Goal: Navigation & Orientation: Understand site structure

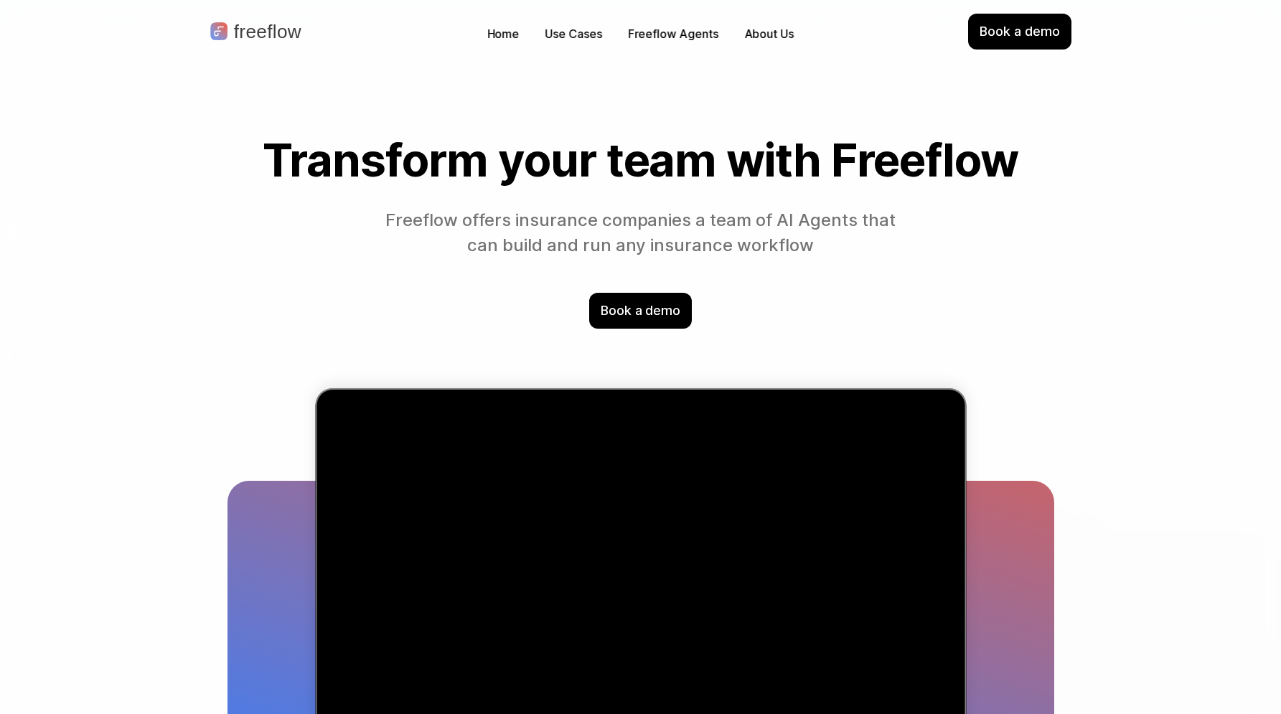
click at [670, 34] on p "Freeflow Agents" at bounding box center [673, 34] width 90 height 17
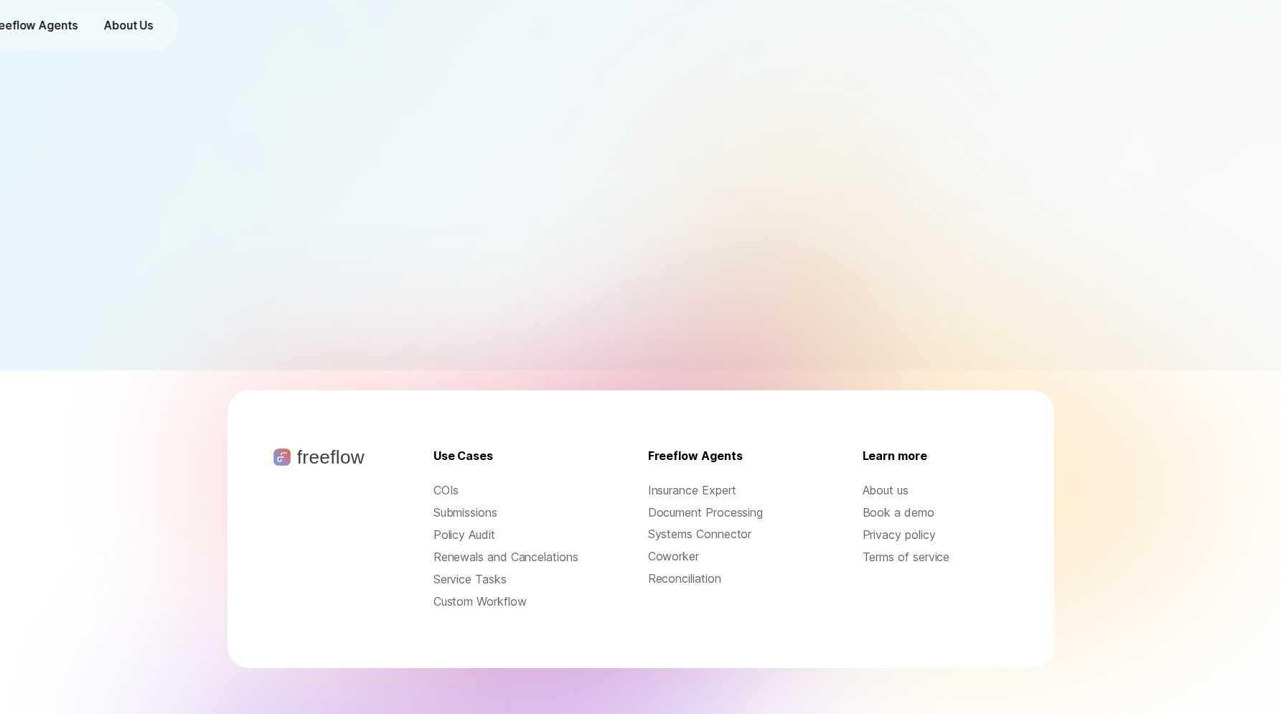
scroll to position [607, 0]
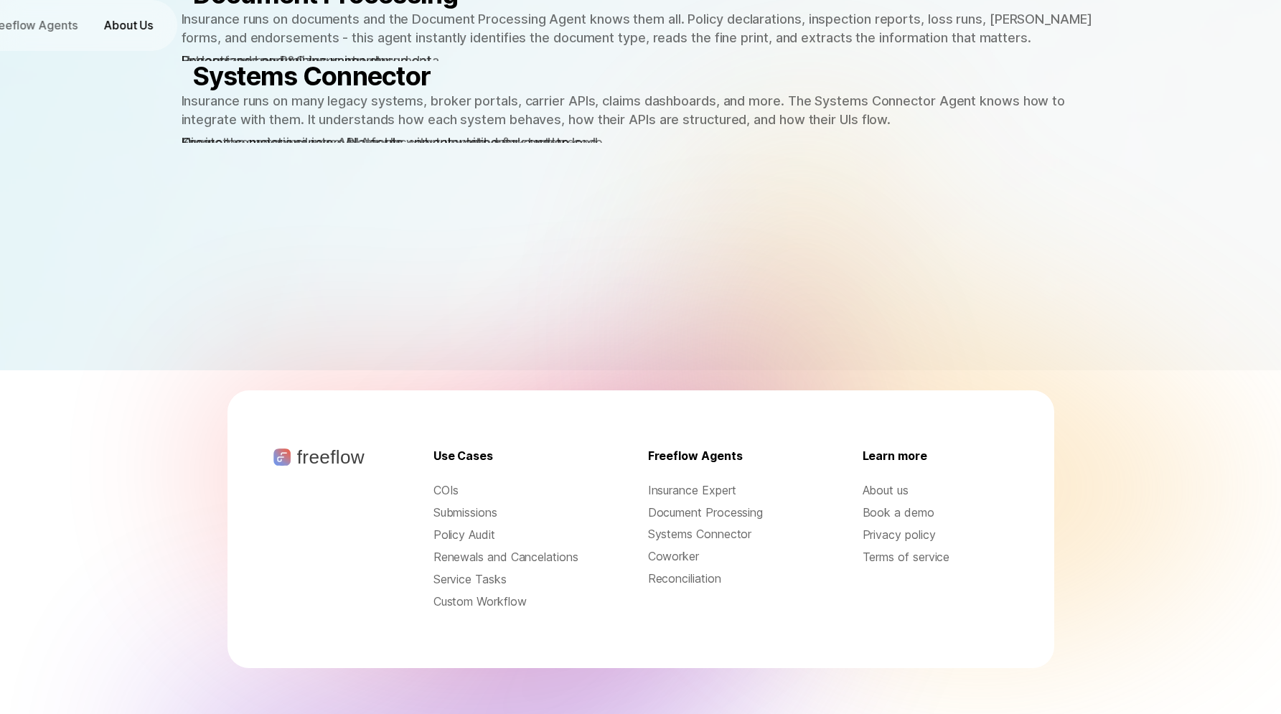
click at [153, 34] on p "About Us" at bounding box center [128, 25] width 50 height 17
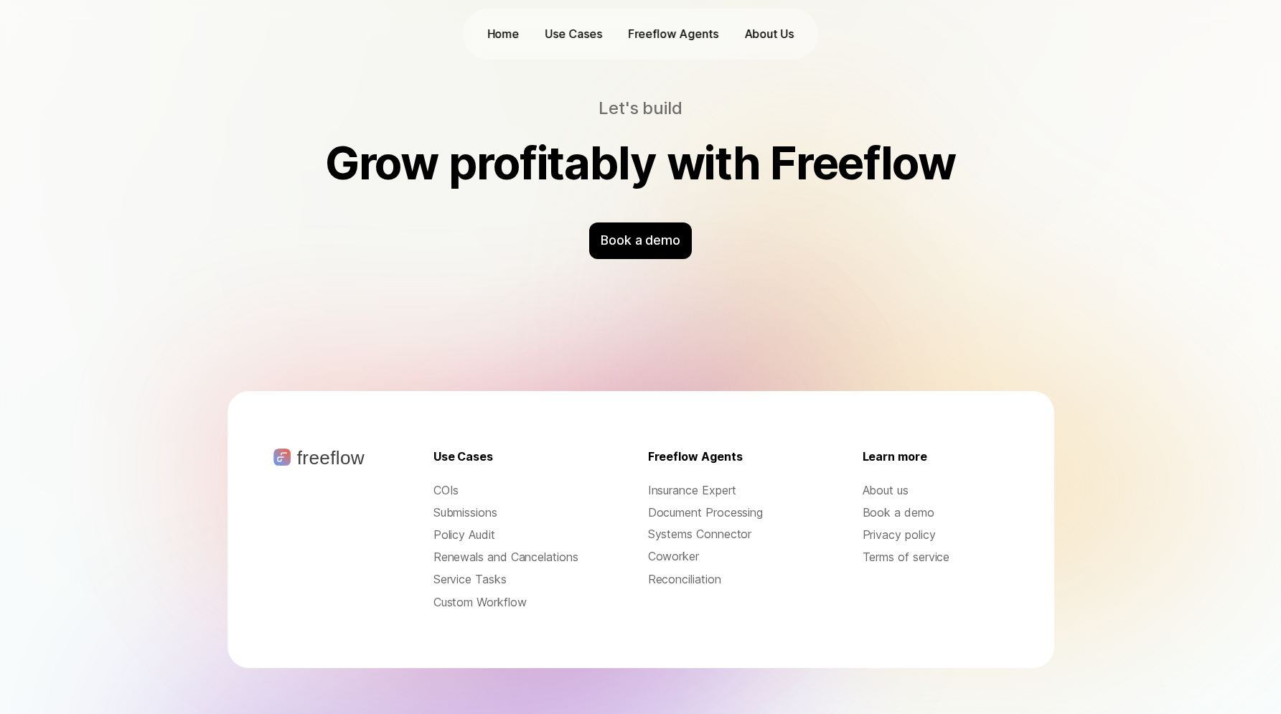
scroll to position [4553, 0]
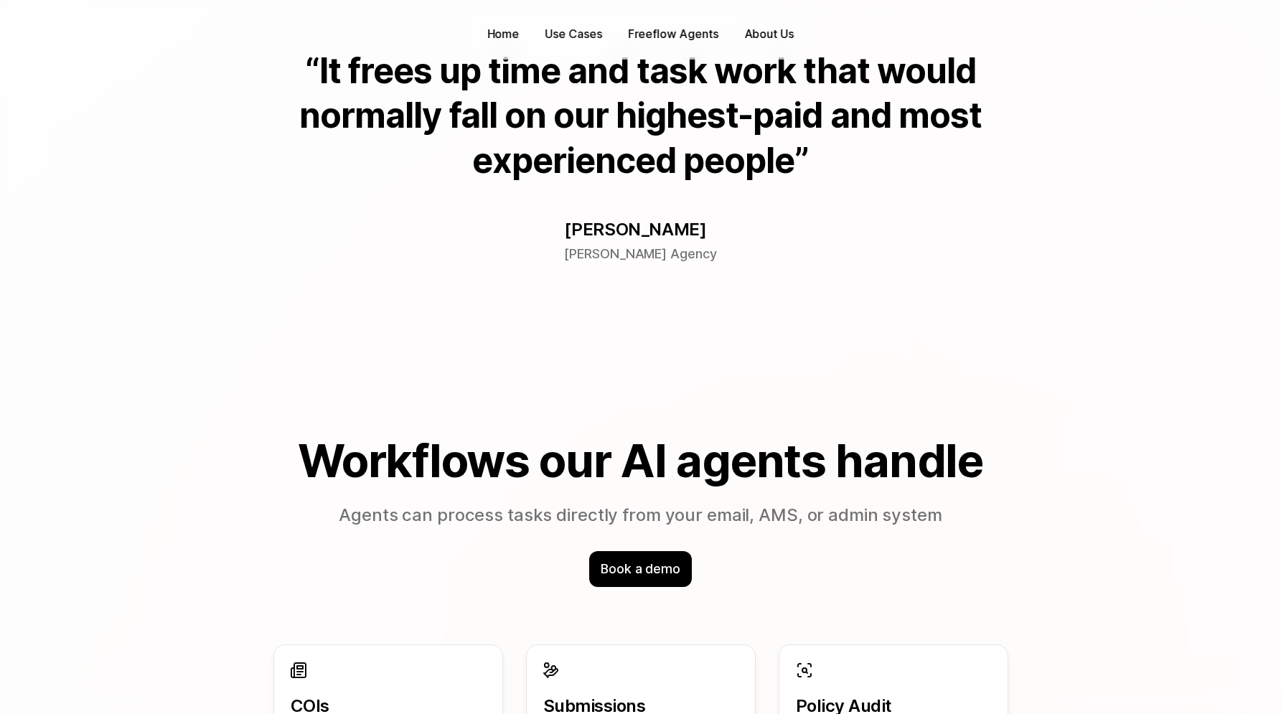
click at [567, 36] on p "Use Cases" at bounding box center [573, 34] width 57 height 17
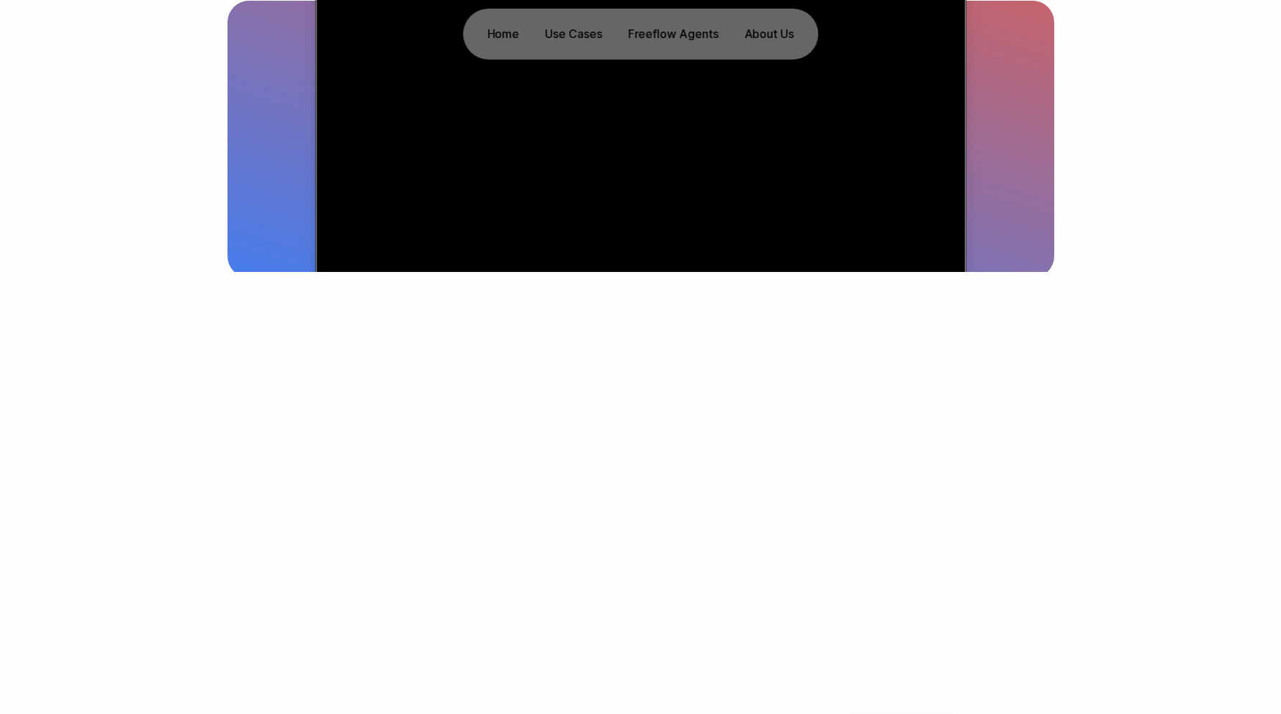
scroll to position [0, 0]
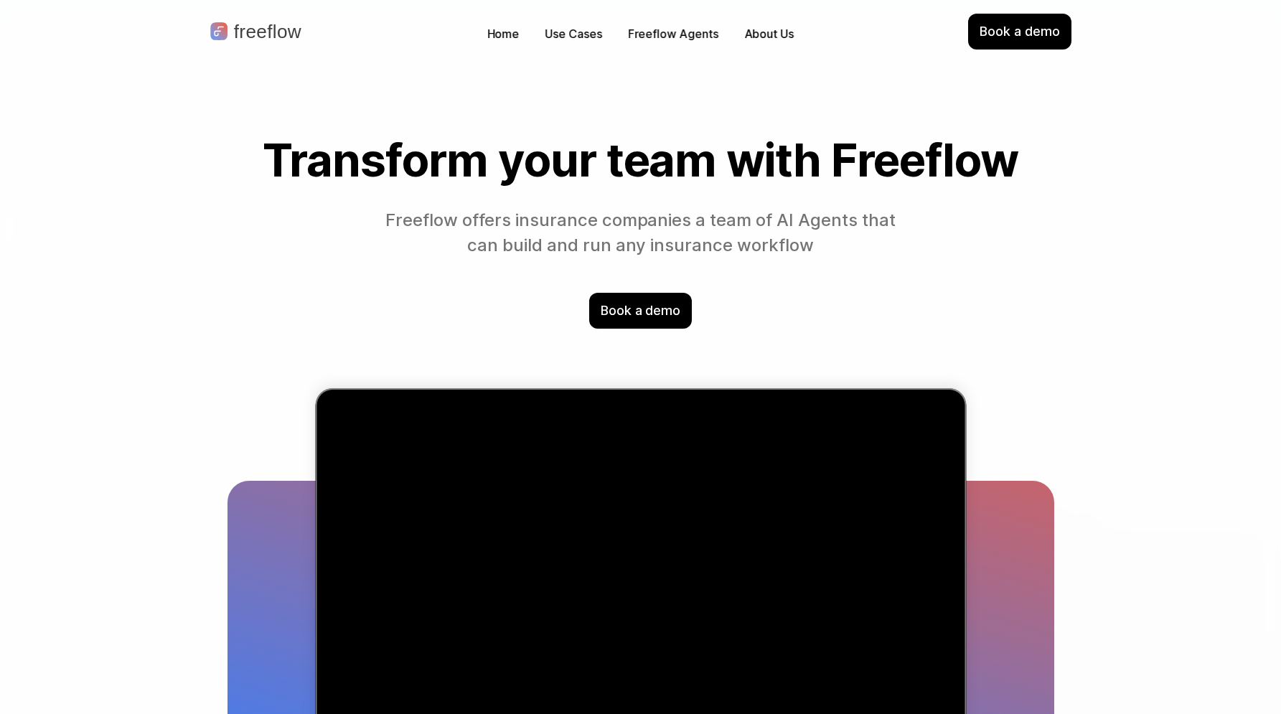
click at [665, 22] on div "Home Use Cases Freeflow Agents About Us" at bounding box center [640, 34] width 355 height 51
click at [660, 26] on p "Freeflow Agents" at bounding box center [673, 34] width 90 height 17
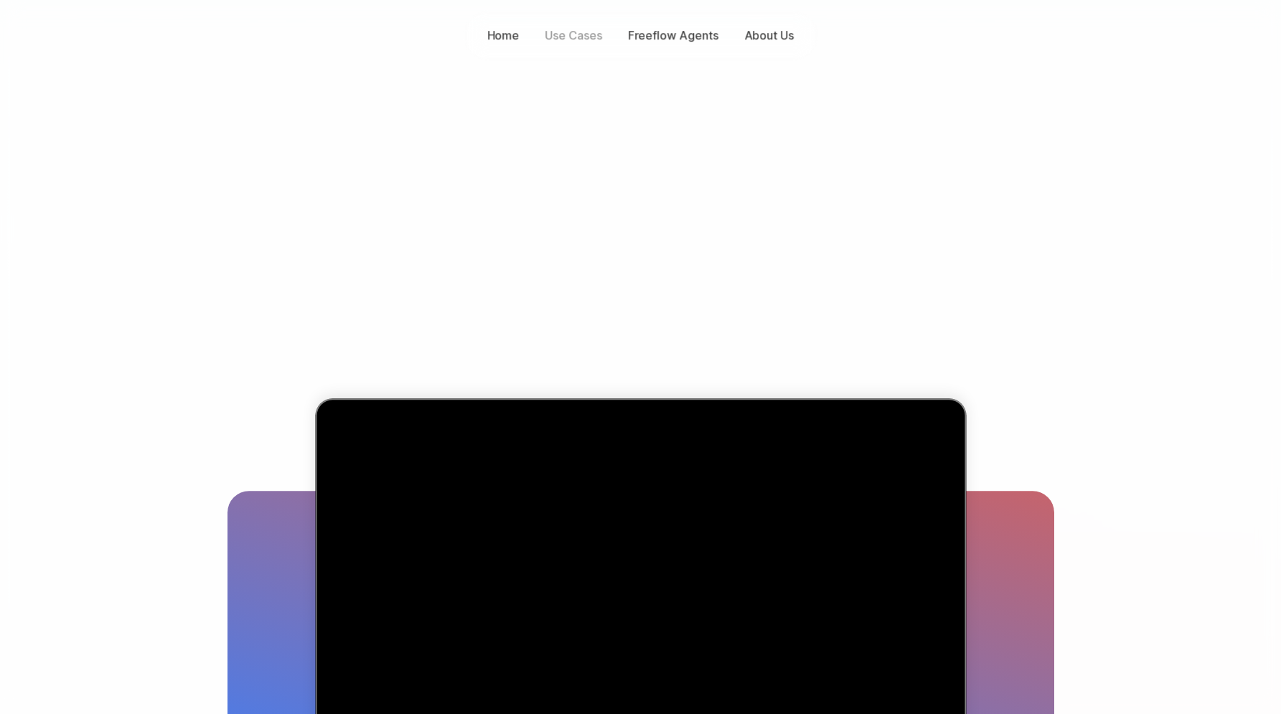
click at [658, 37] on p "Freeflow Agents" at bounding box center [673, 35] width 90 height 17
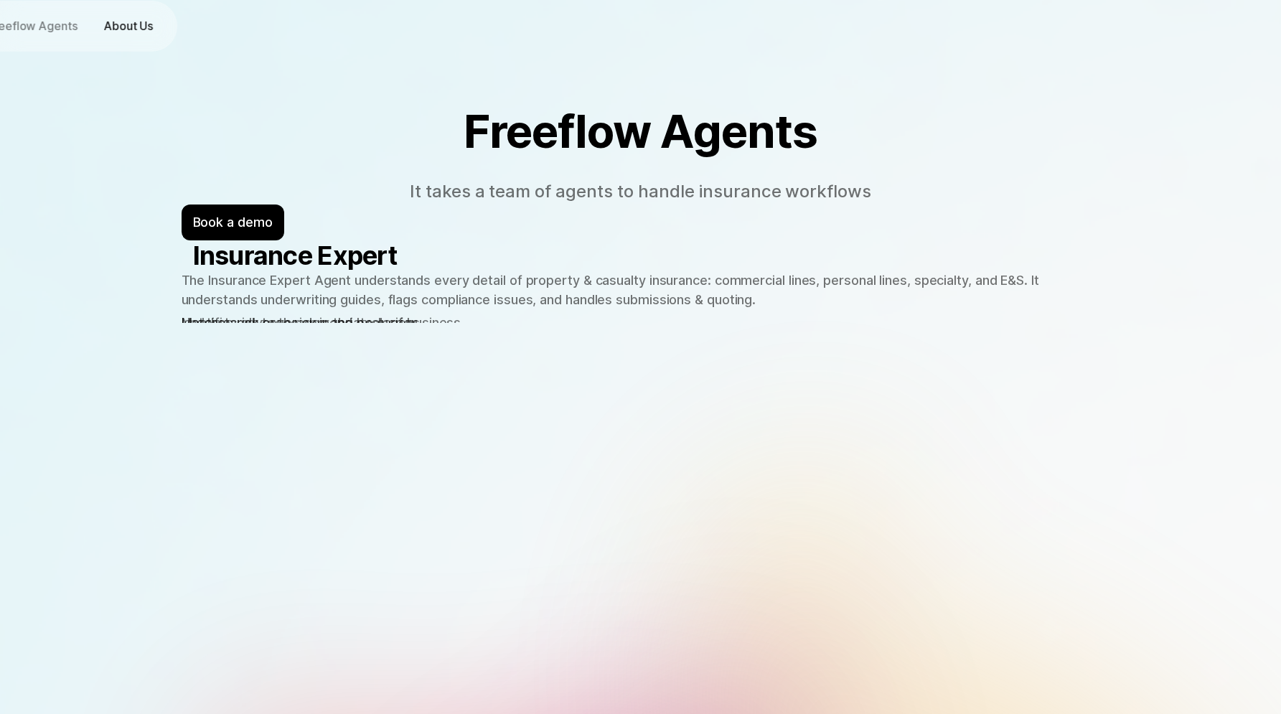
scroll to position [1, 0]
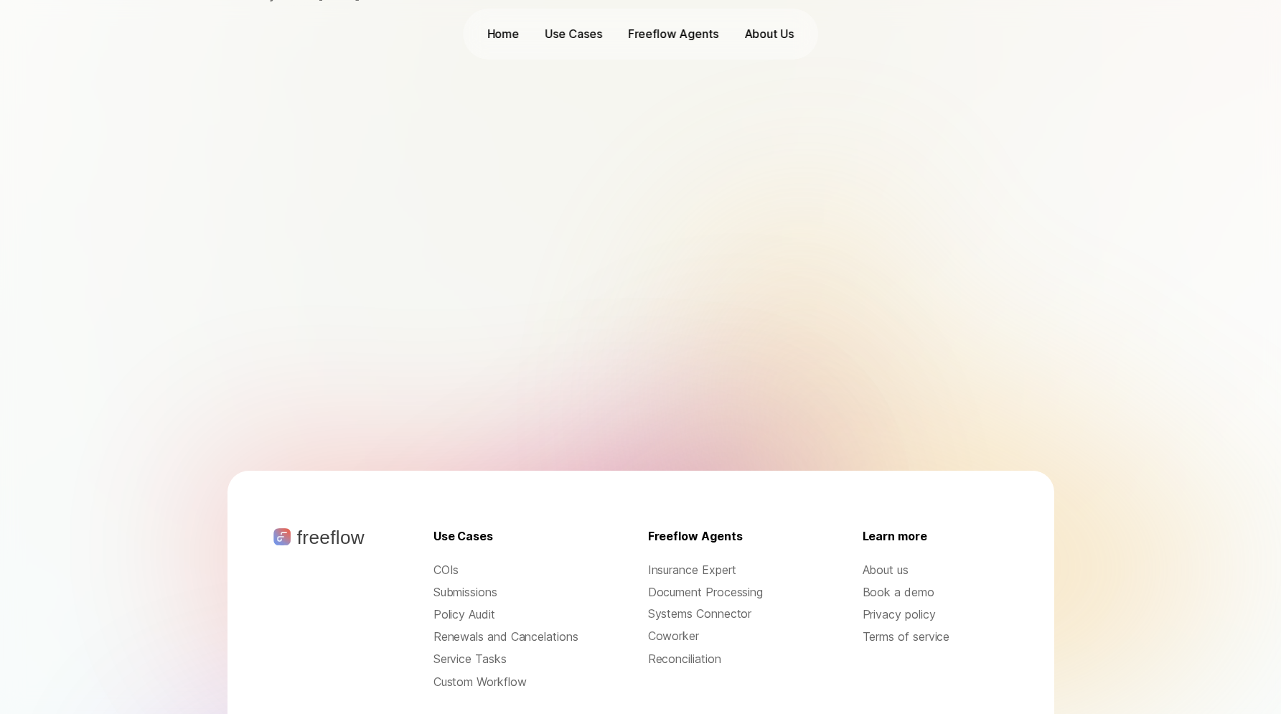
scroll to position [4553, 0]
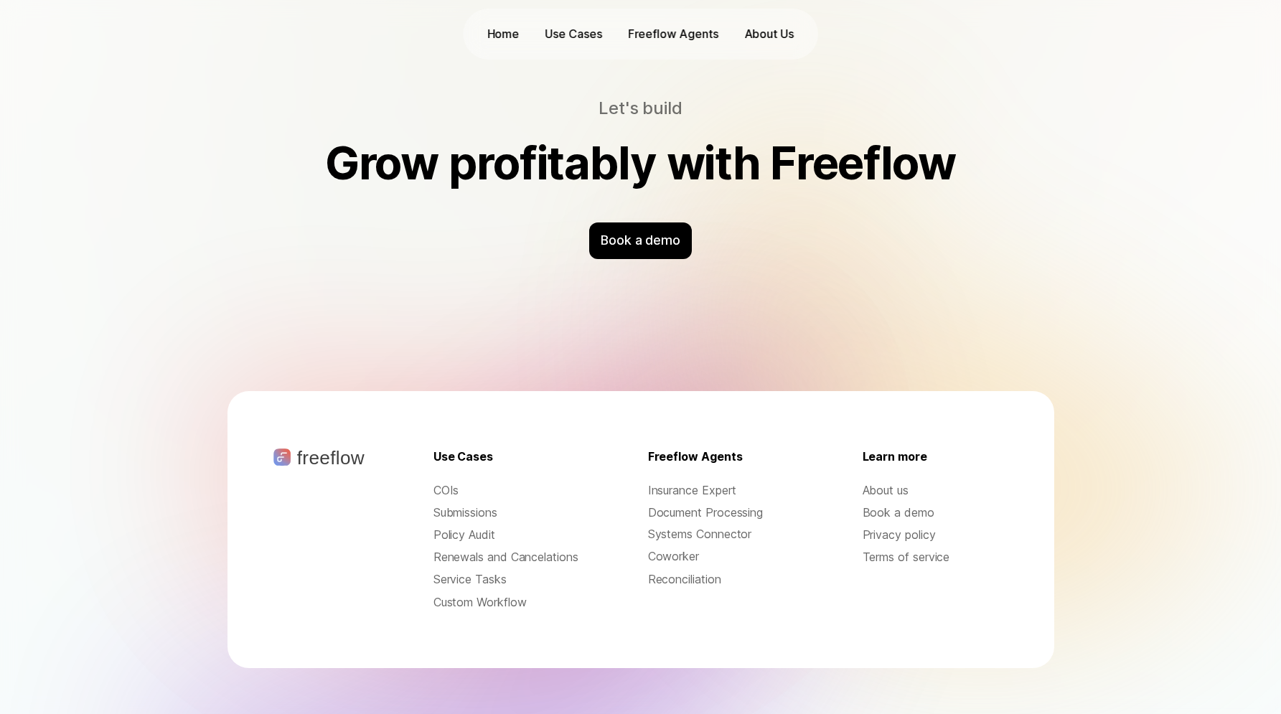
click at [655, 29] on p "Freeflow Agents" at bounding box center [673, 34] width 90 height 17
